Goal: Information Seeking & Learning: Understand process/instructions

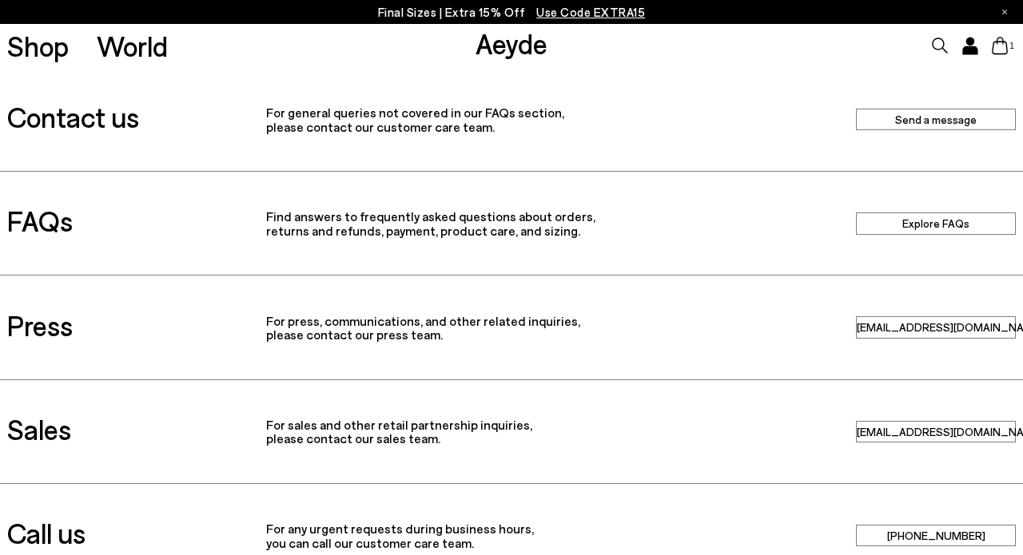
scroll to position [467, 0]
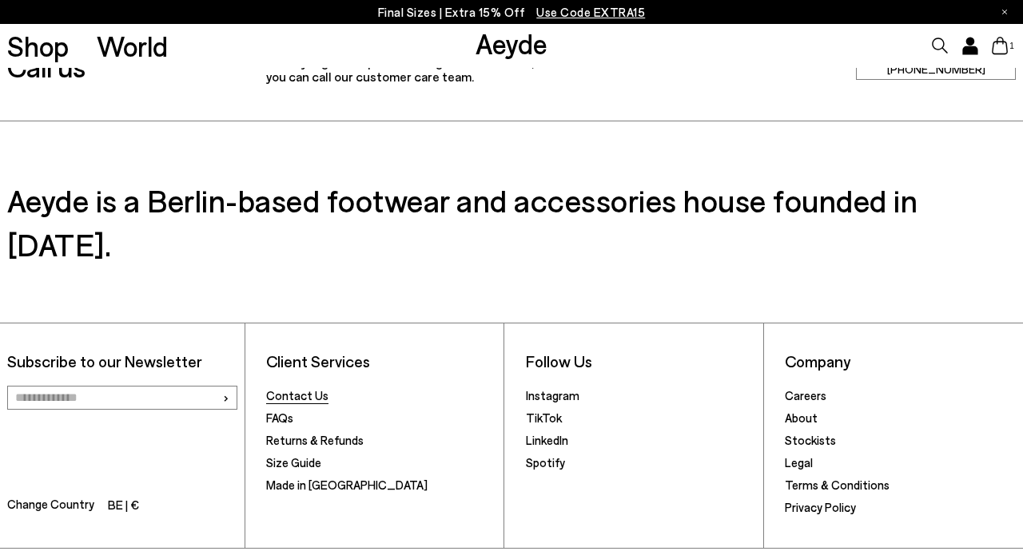
click at [309, 388] on link "Contact Us" at bounding box center [297, 395] width 62 height 14
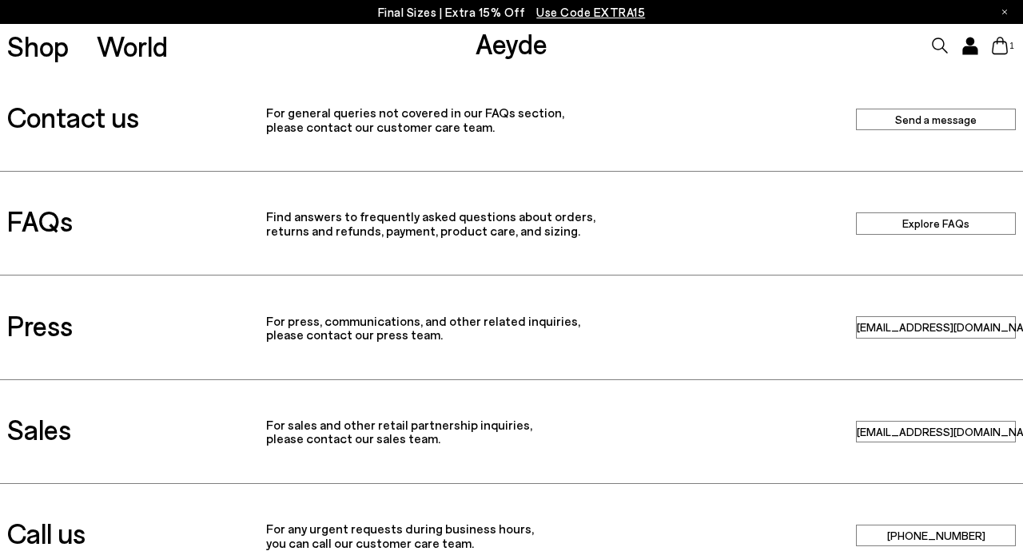
click at [916, 115] on link "Send a message" at bounding box center [936, 120] width 160 height 22
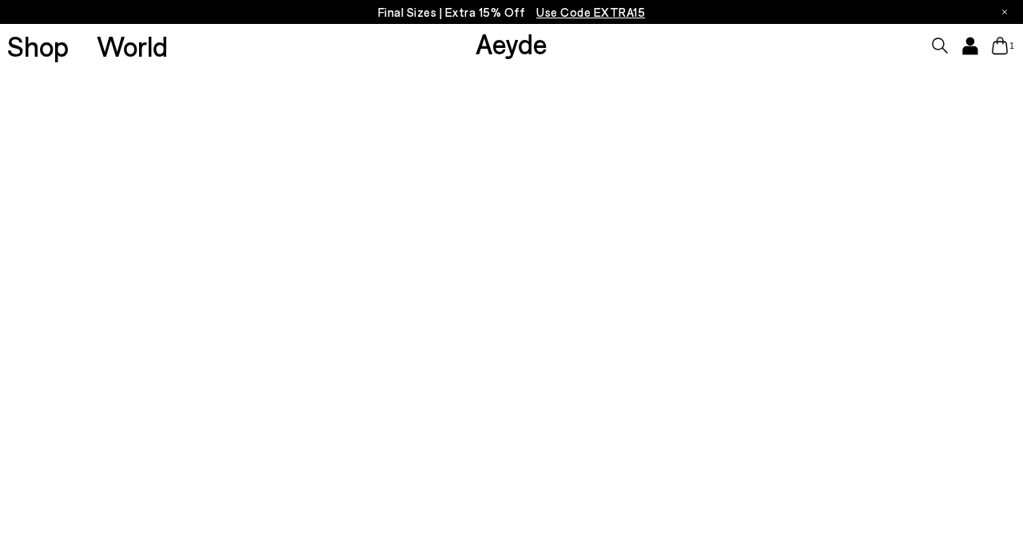
scroll to position [141, 0]
click at [838, 0] on div "Final Sizes | Extra 15% Off Use Code EXTRA15" at bounding box center [511, 12] width 1023 height 24
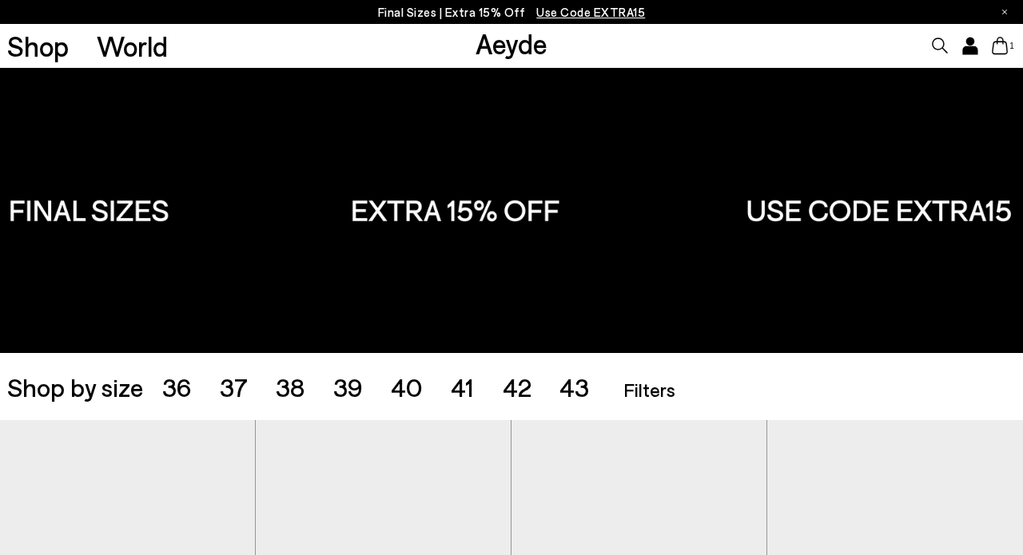
scroll to position [673, 0]
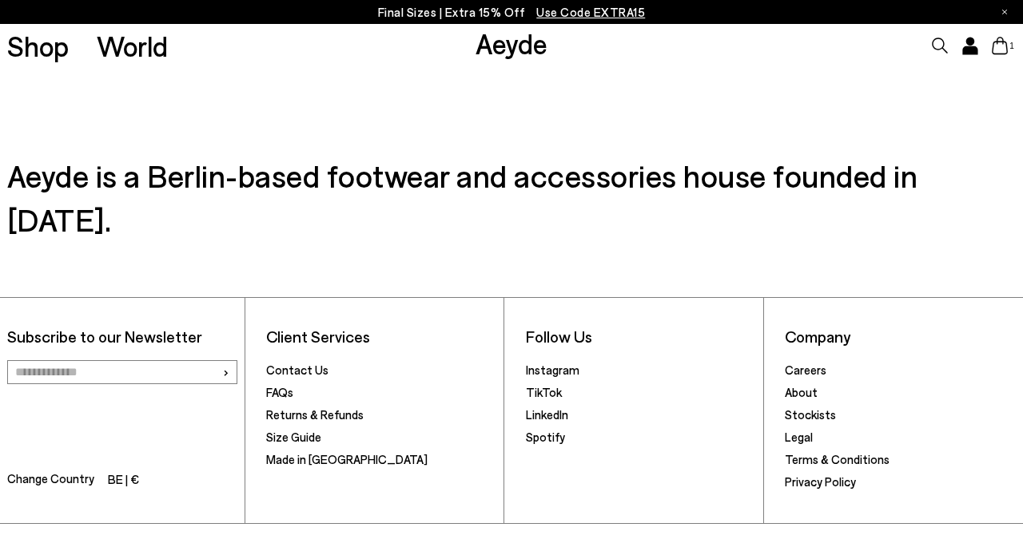
scroll to position [457, 0]
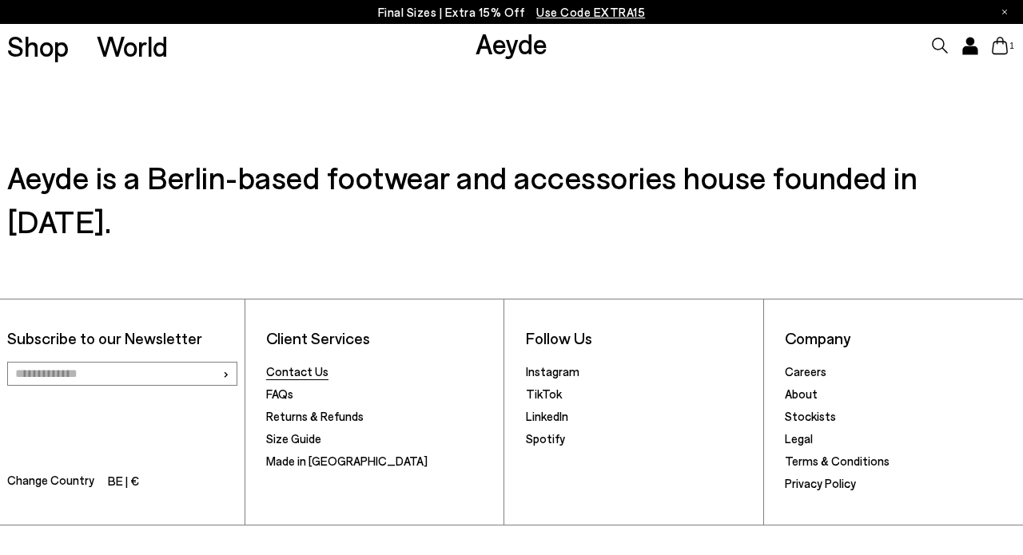
click at [308, 364] on link "Contact Us" at bounding box center [297, 371] width 62 height 14
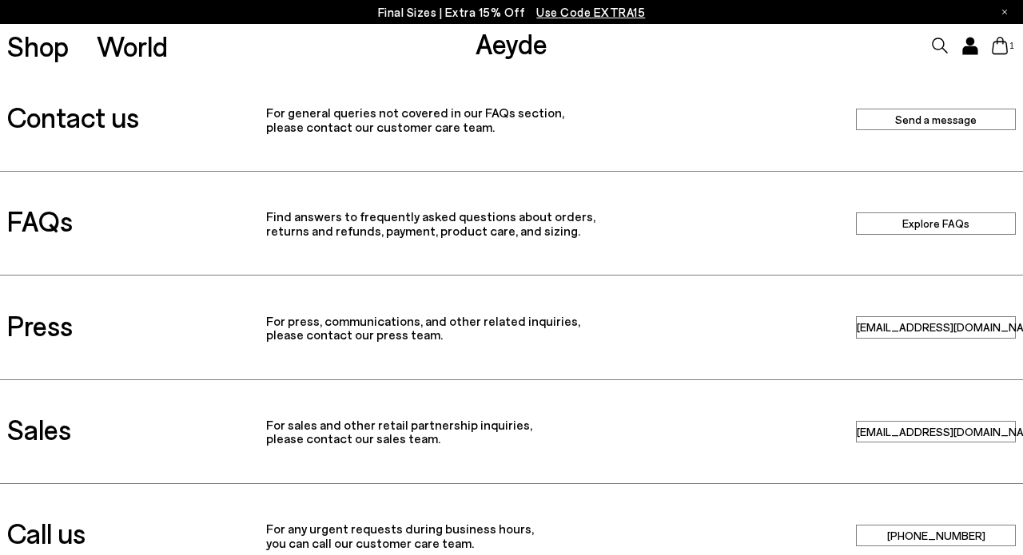
click at [931, 127] on link "Send a message" at bounding box center [936, 120] width 160 height 22
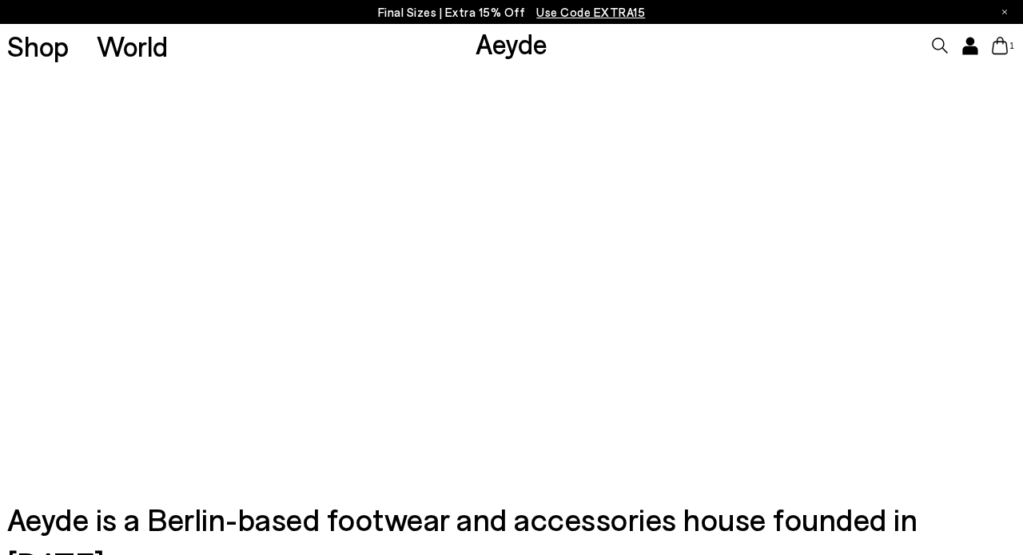
scroll to position [360, 0]
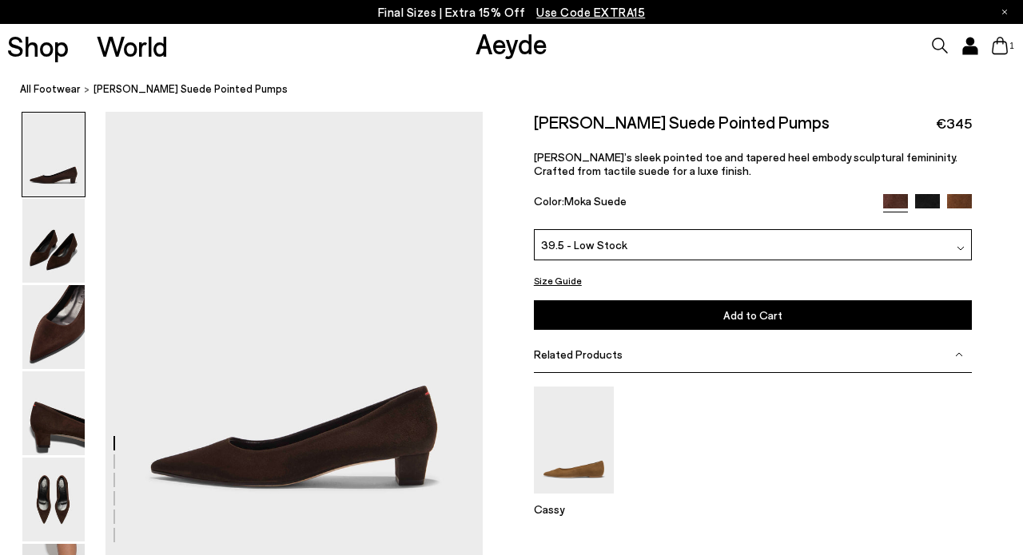
click at [574, 243] on span "39.5 - Low Stock" at bounding box center [584, 245] width 86 height 17
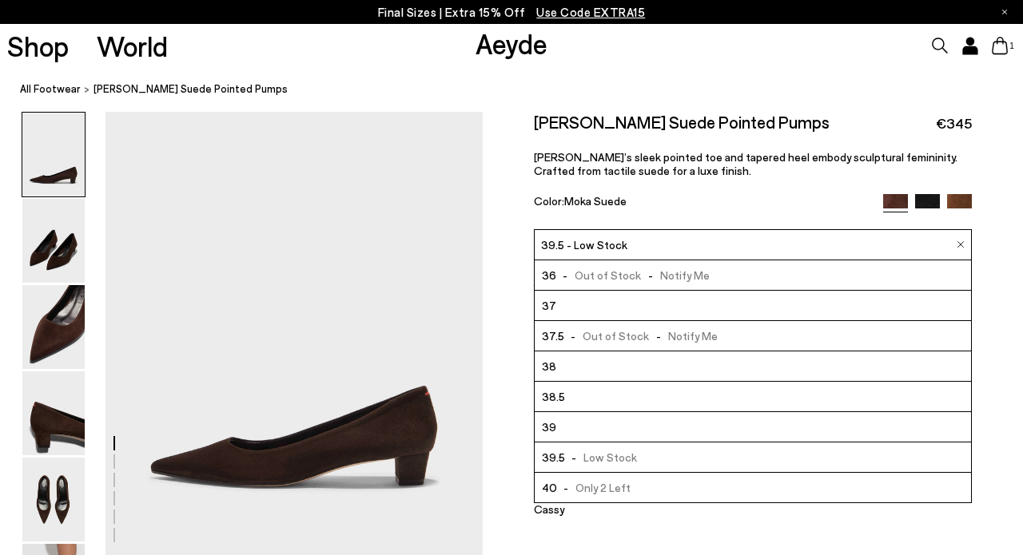
click at [519, 432] on div "Size Guide Shoes Belt Our shoes come in European sizing. The easiest way to mea…" at bounding box center [753, 372] width 540 height 520
